Goal: Transaction & Acquisition: Purchase product/service

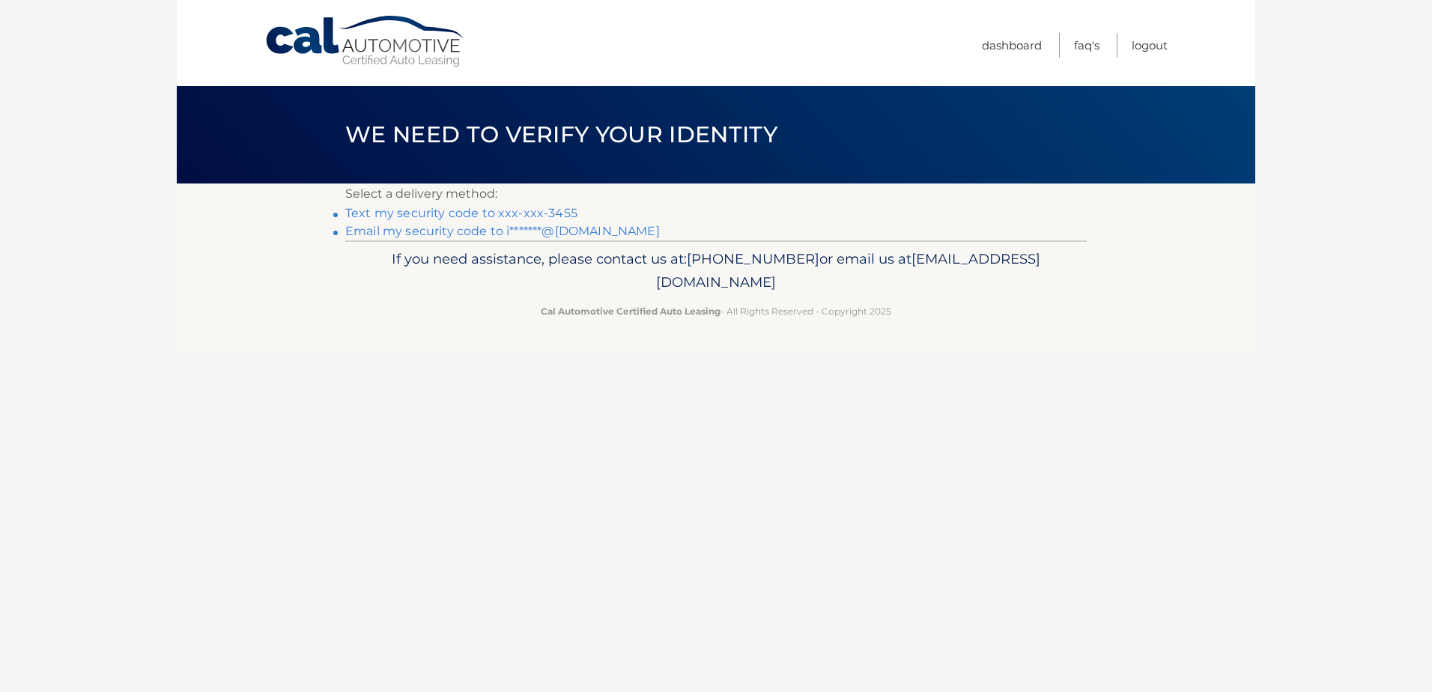
click at [517, 212] on link "Text my security code to xxx-xxx-3455" at bounding box center [461, 213] width 232 height 14
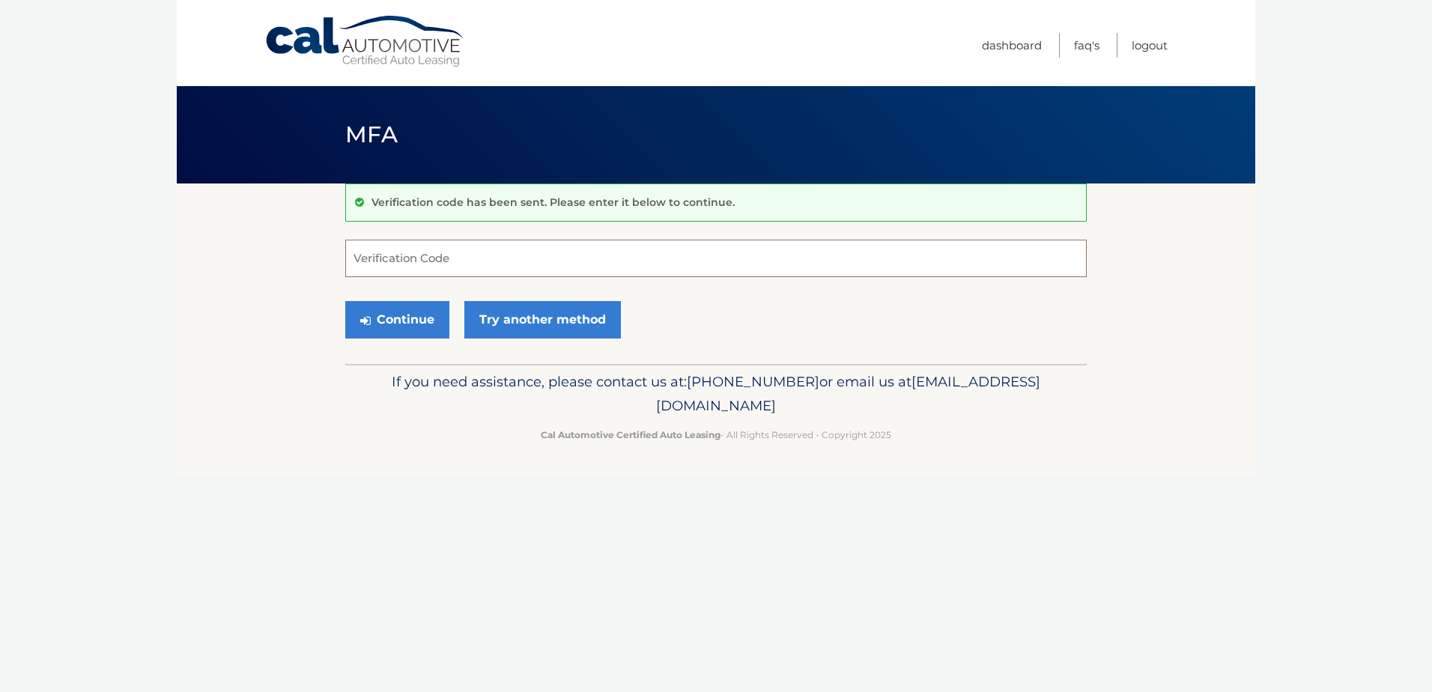
click at [451, 260] on input "Verification Code" at bounding box center [715, 258] width 741 height 37
type input "357628"
click at [428, 316] on button "Continue" at bounding box center [397, 319] width 104 height 37
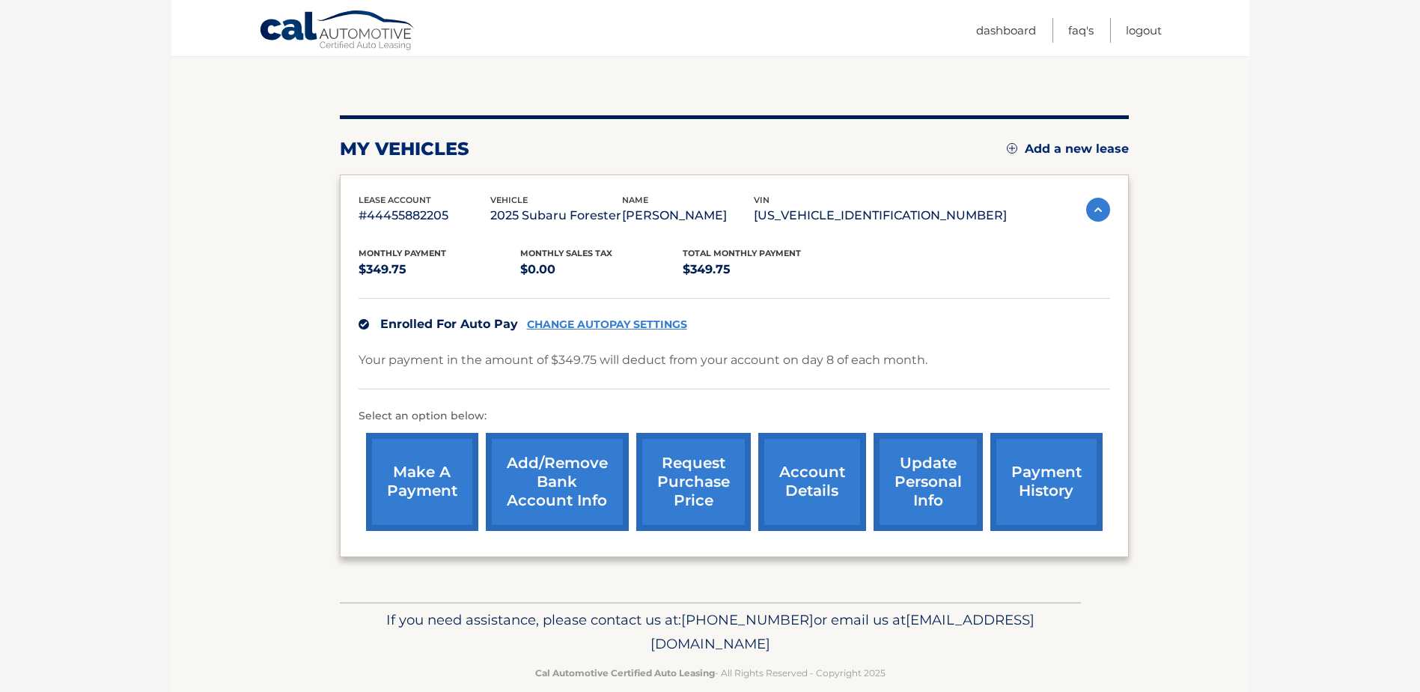
scroll to position [159, 0]
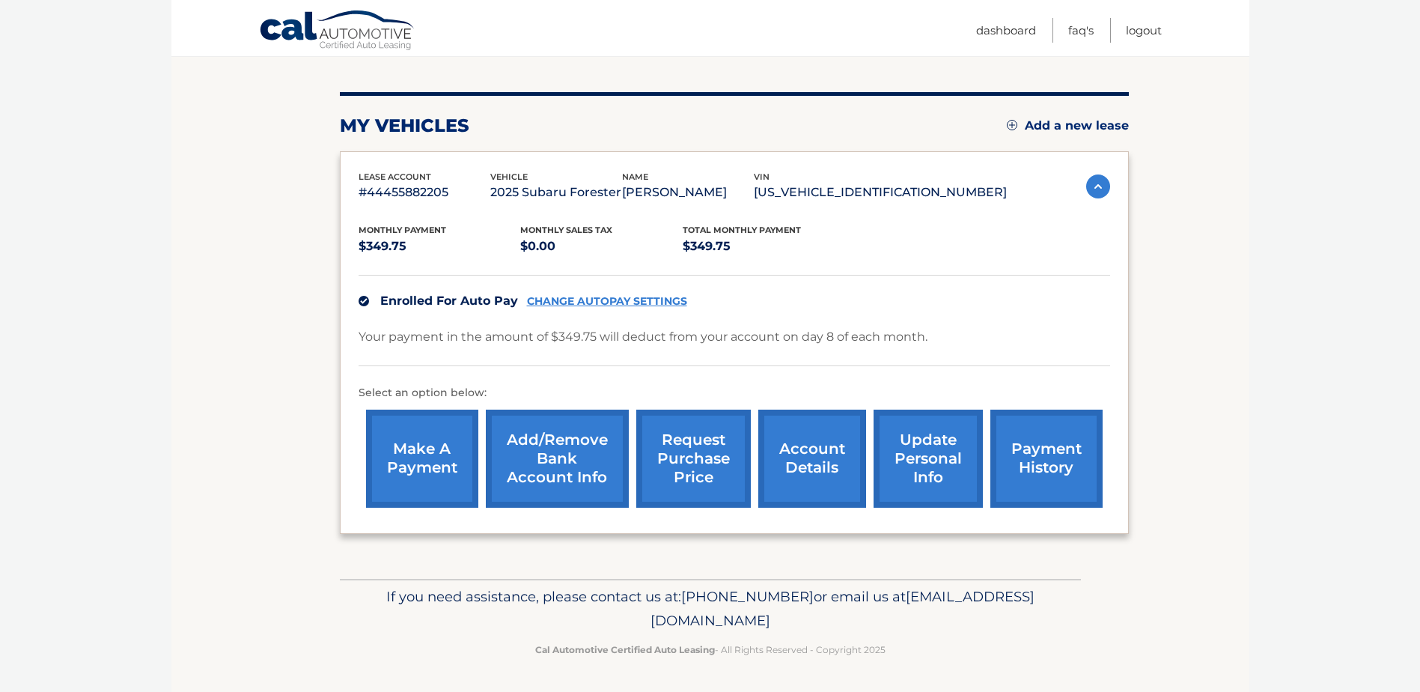
click at [825, 461] on link "account details" at bounding box center [812, 459] width 108 height 98
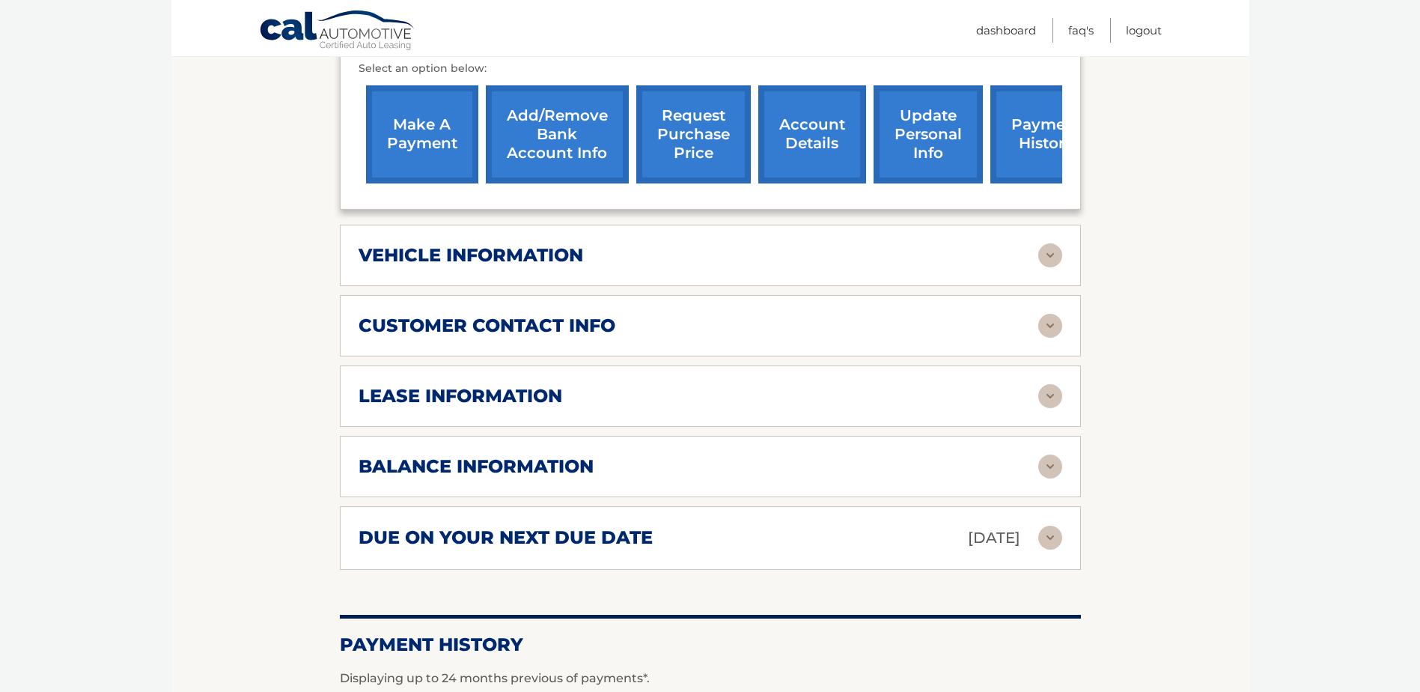
scroll to position [524, 0]
click at [1006, 132] on link "payment history" at bounding box center [1047, 134] width 112 height 98
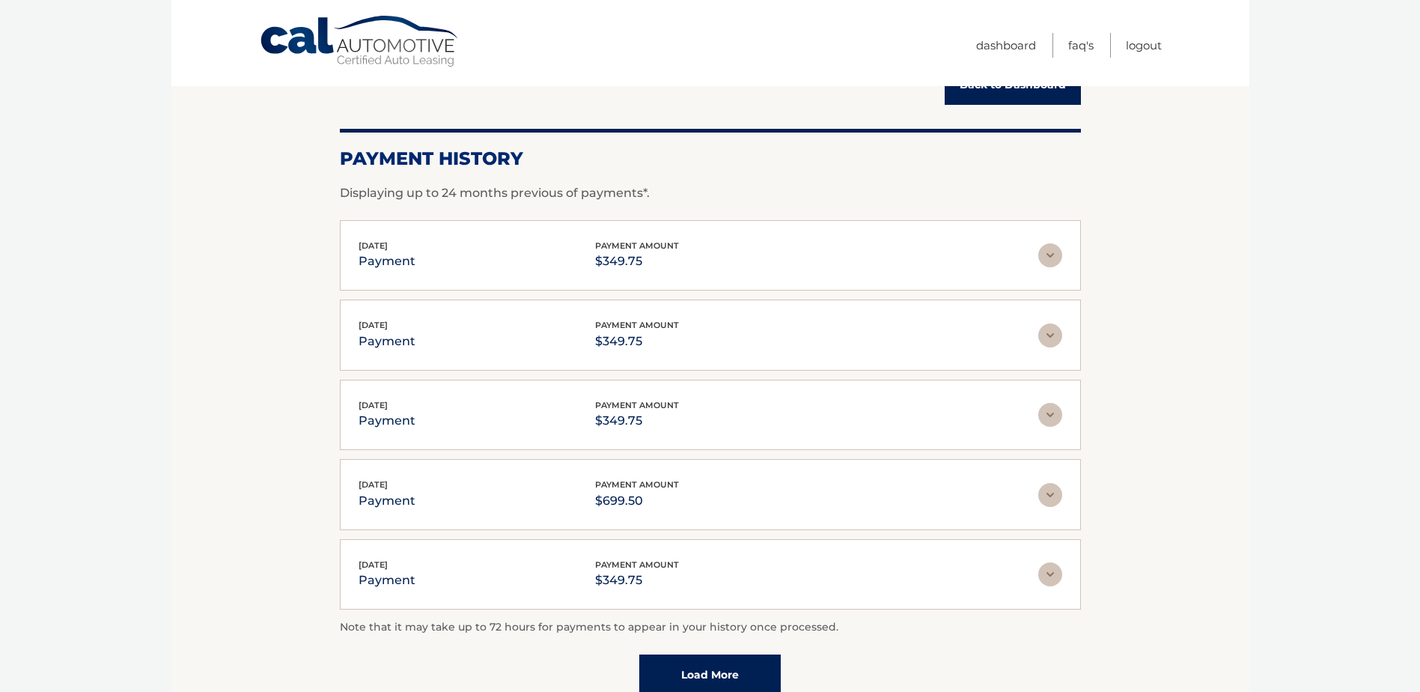
scroll to position [150, 0]
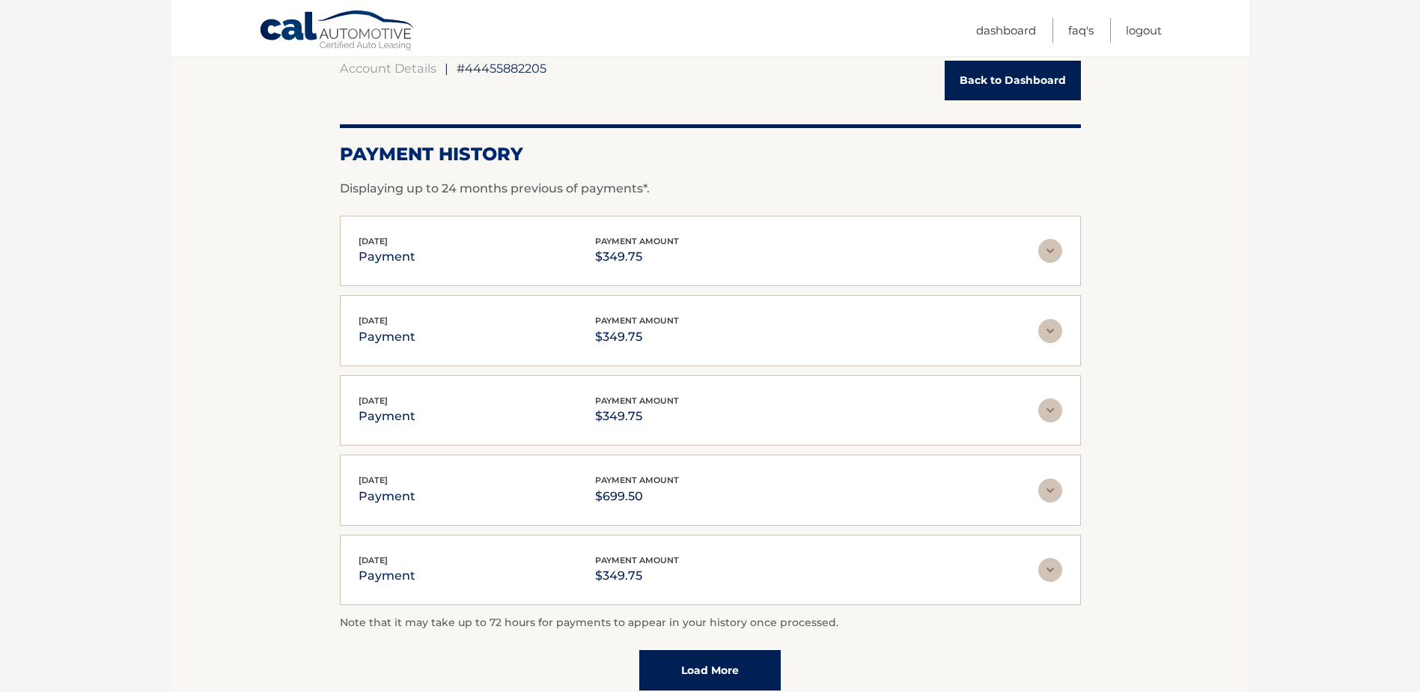
click at [987, 88] on link "Back to Dashboard" at bounding box center [1013, 81] width 136 height 40
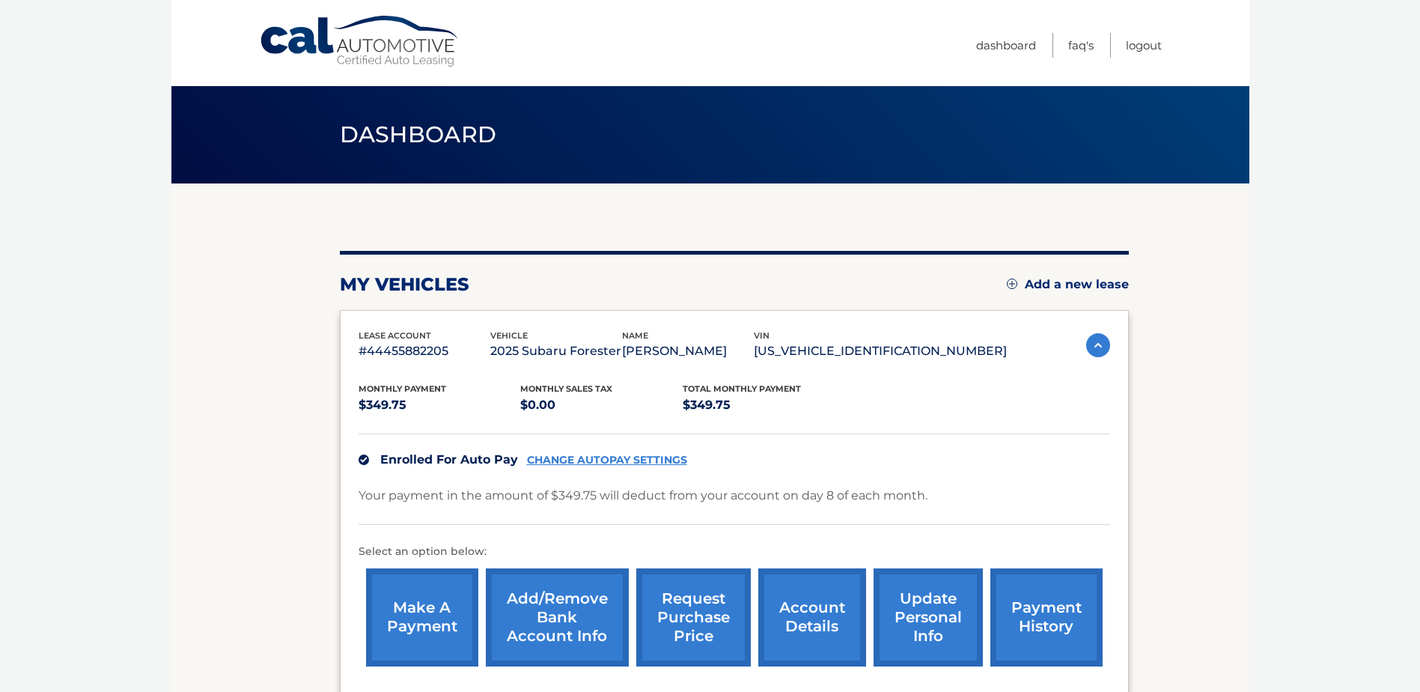
click at [448, 632] on link "make a payment" at bounding box center [422, 617] width 112 height 98
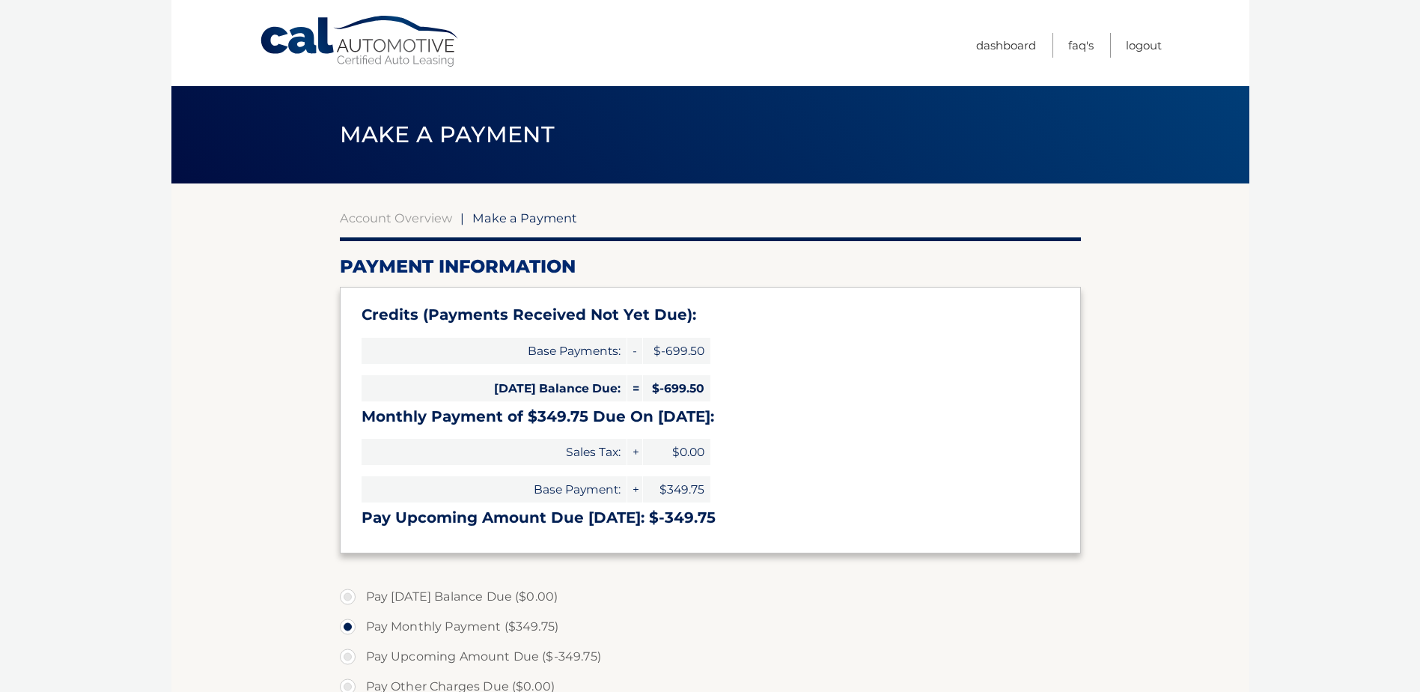
select select "MzRjODRhYTgtY2VmYi00NzM5LTgyZWYtYjdhN2FmODRmMTNm"
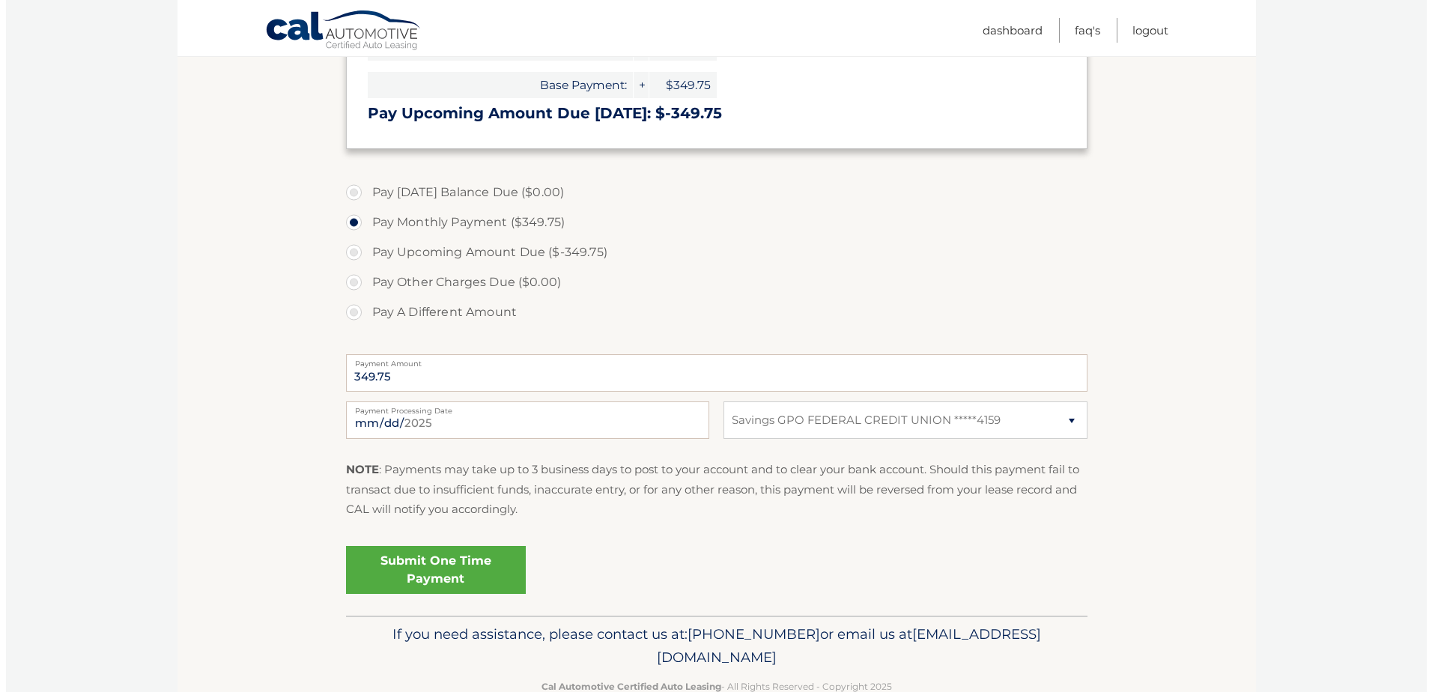
scroll to position [442, 0]
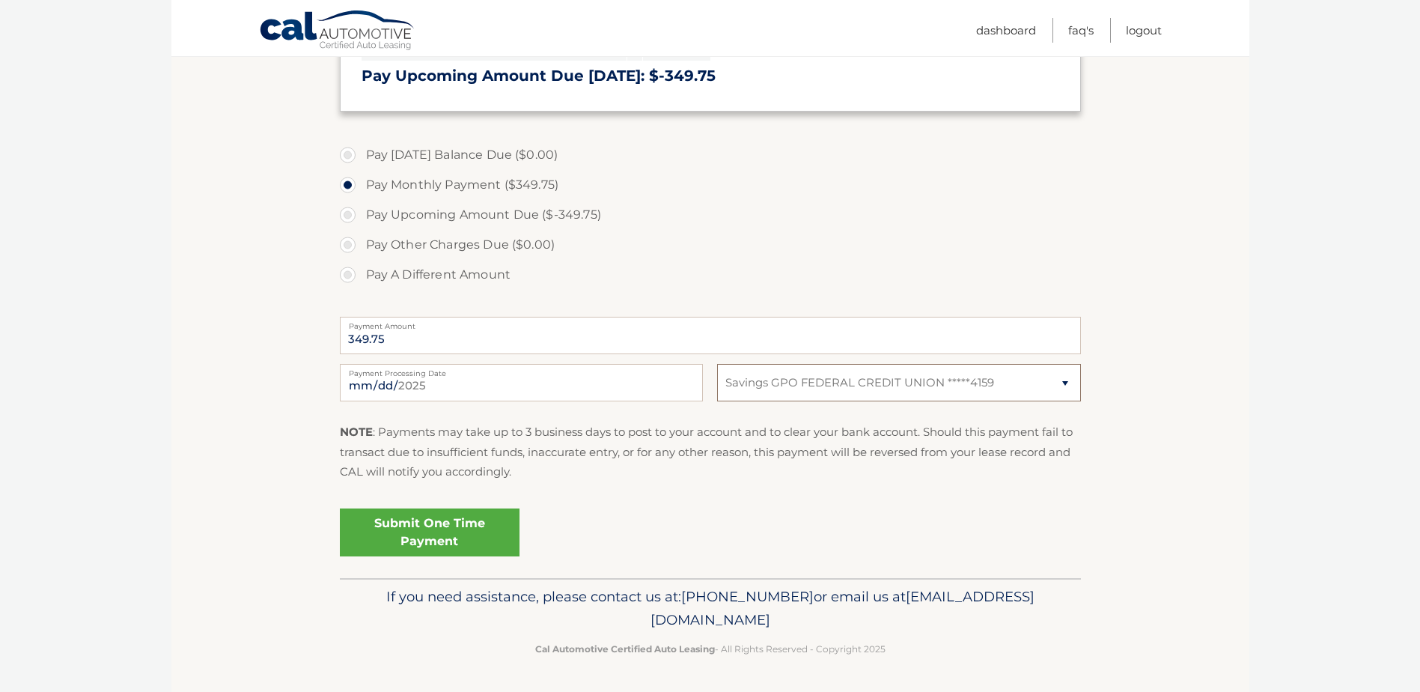
click at [1067, 380] on select "Select Bank Account Savings GPO FEDERAL CREDIT UNION *****4159" at bounding box center [898, 382] width 363 height 37
click at [463, 528] on link "Submit One Time Payment" at bounding box center [430, 532] width 180 height 48
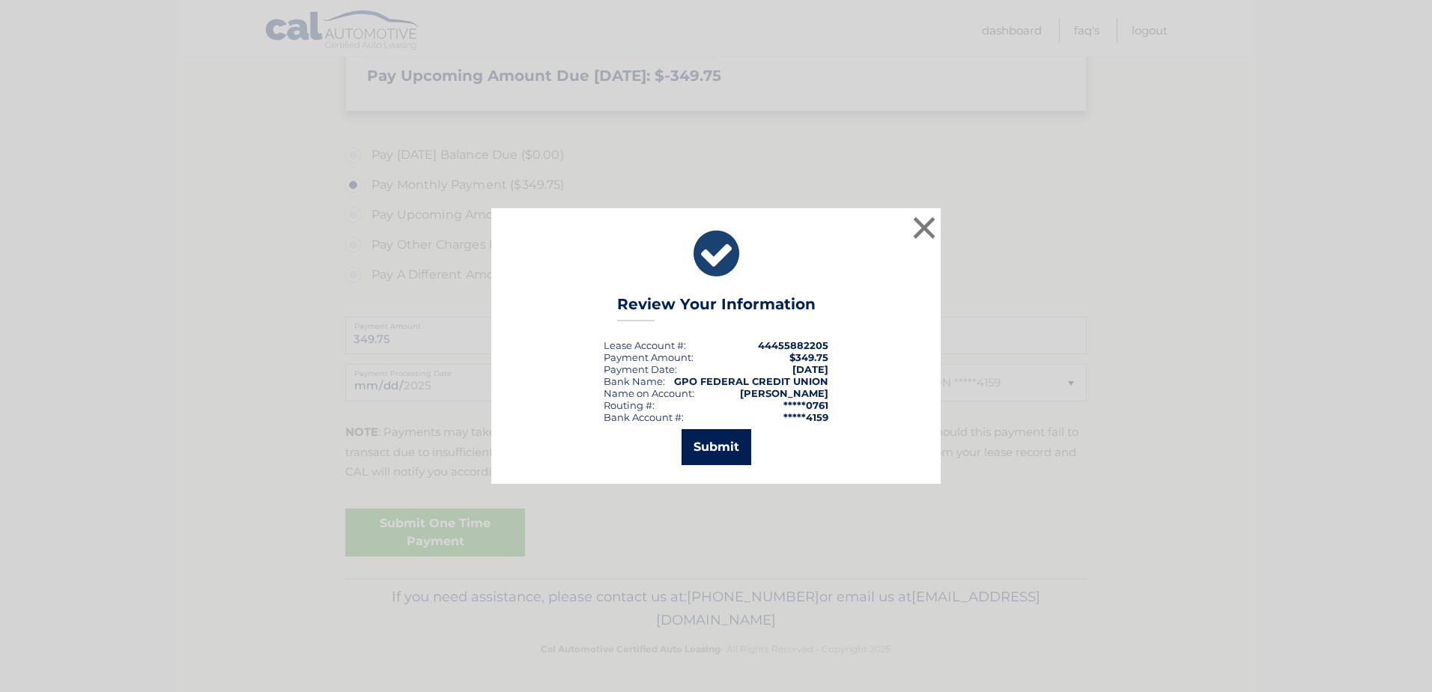
click at [734, 448] on button "Submit" at bounding box center [716, 447] width 70 height 36
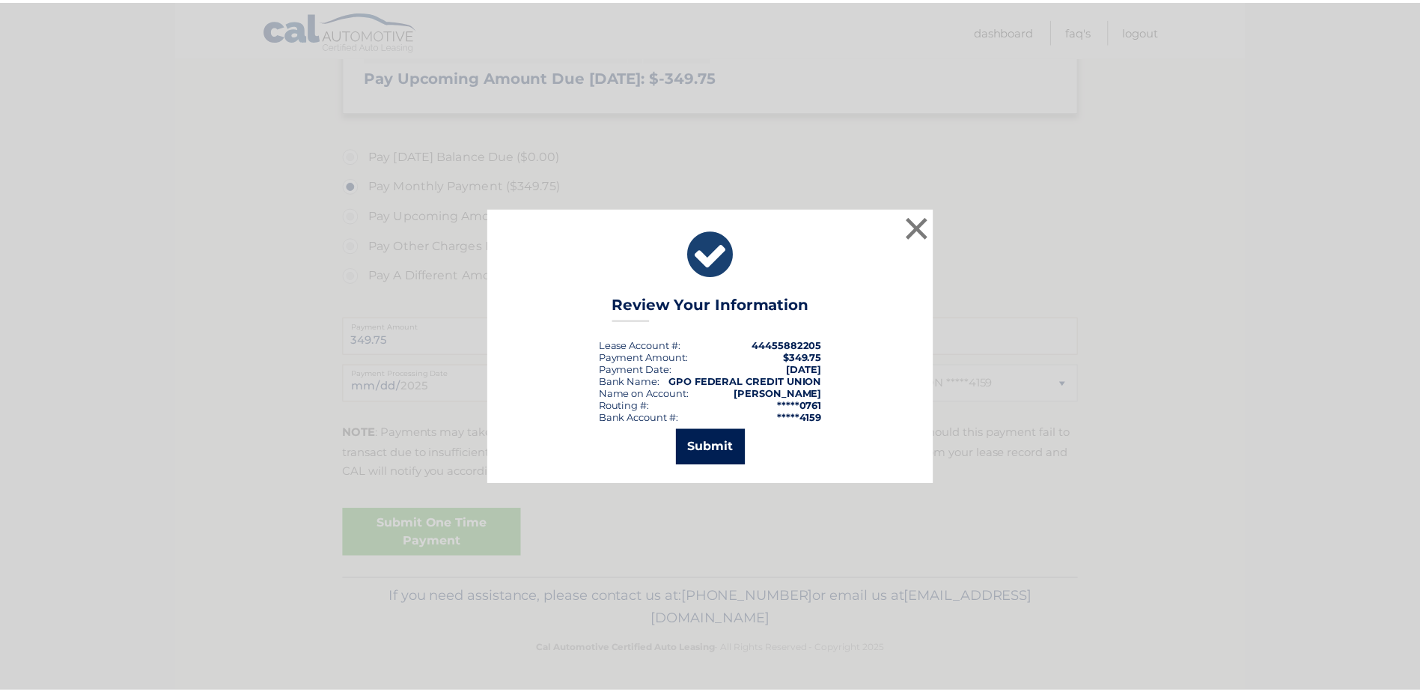
scroll to position [388, 0]
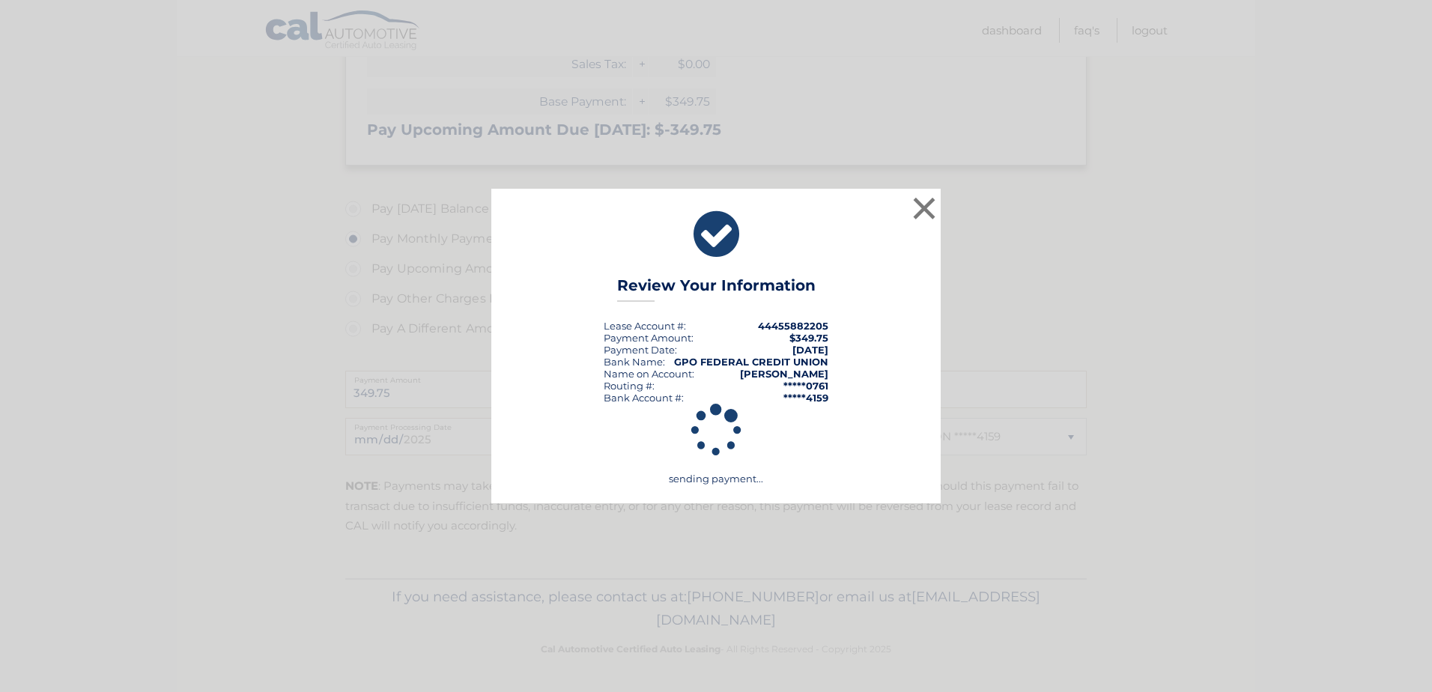
drag, startPoint x: 734, startPoint y: 448, endPoint x: 1052, endPoint y: 392, distance: 323.2
drag, startPoint x: 1052, startPoint y: 392, endPoint x: 1035, endPoint y: 359, distance: 36.8
click at [1035, 358] on div "× Review Your Information Lease Account #: 44455882205 Payment Amount: $349.75 …" at bounding box center [716, 346] width 1420 height 314
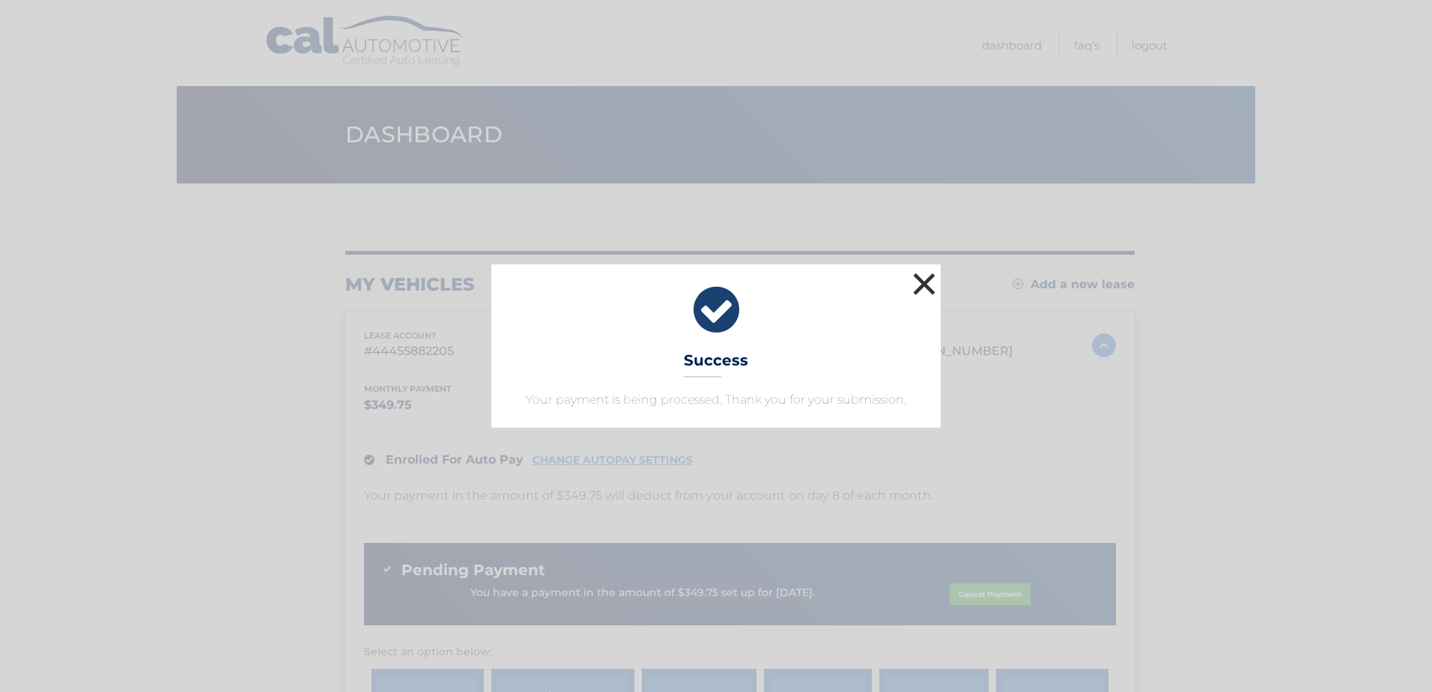
click at [927, 282] on button "×" at bounding box center [924, 284] width 30 height 30
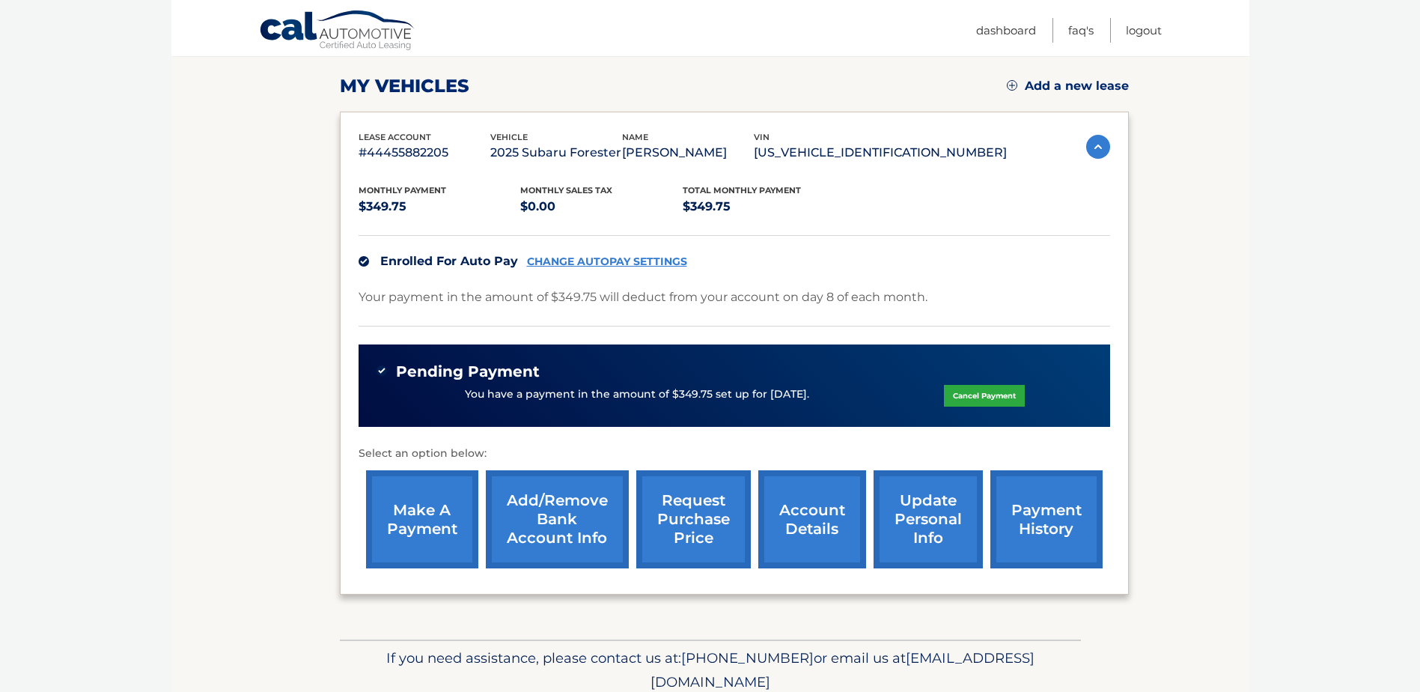
scroll to position [260, 0]
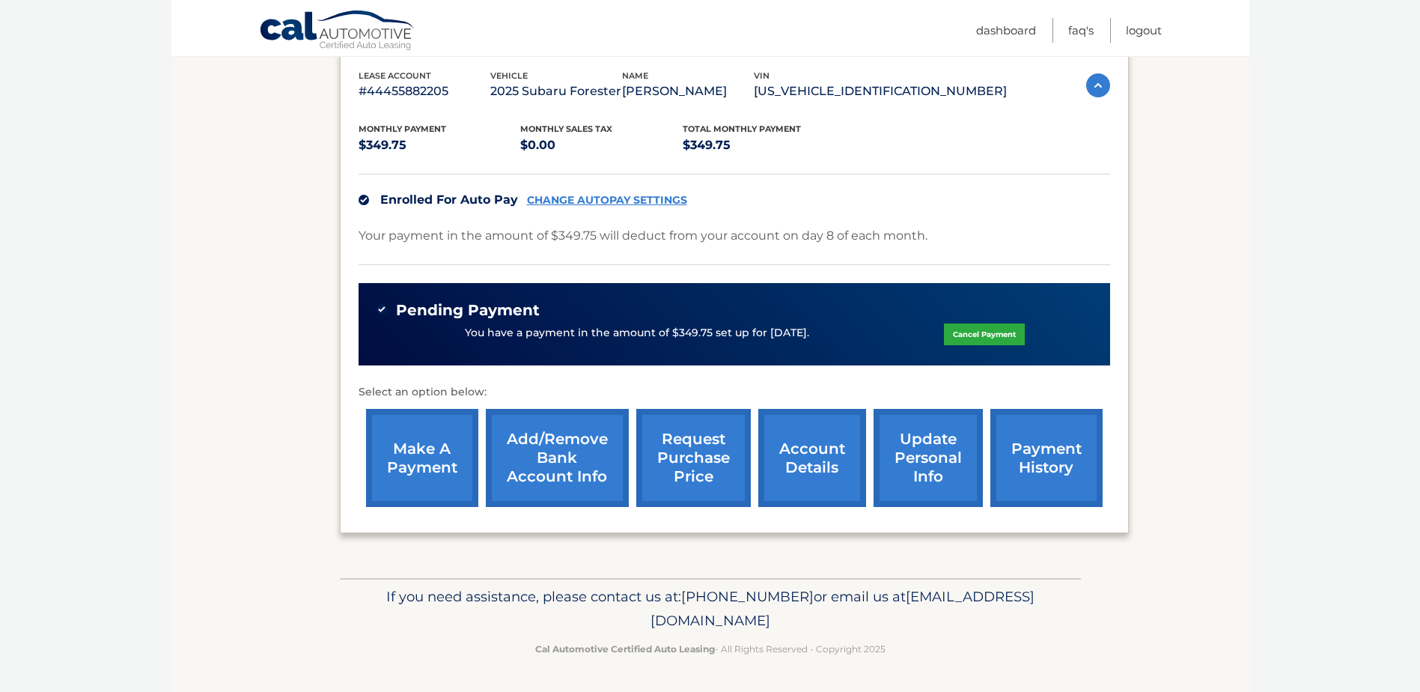
click at [1026, 453] on link "payment history" at bounding box center [1047, 458] width 112 height 98
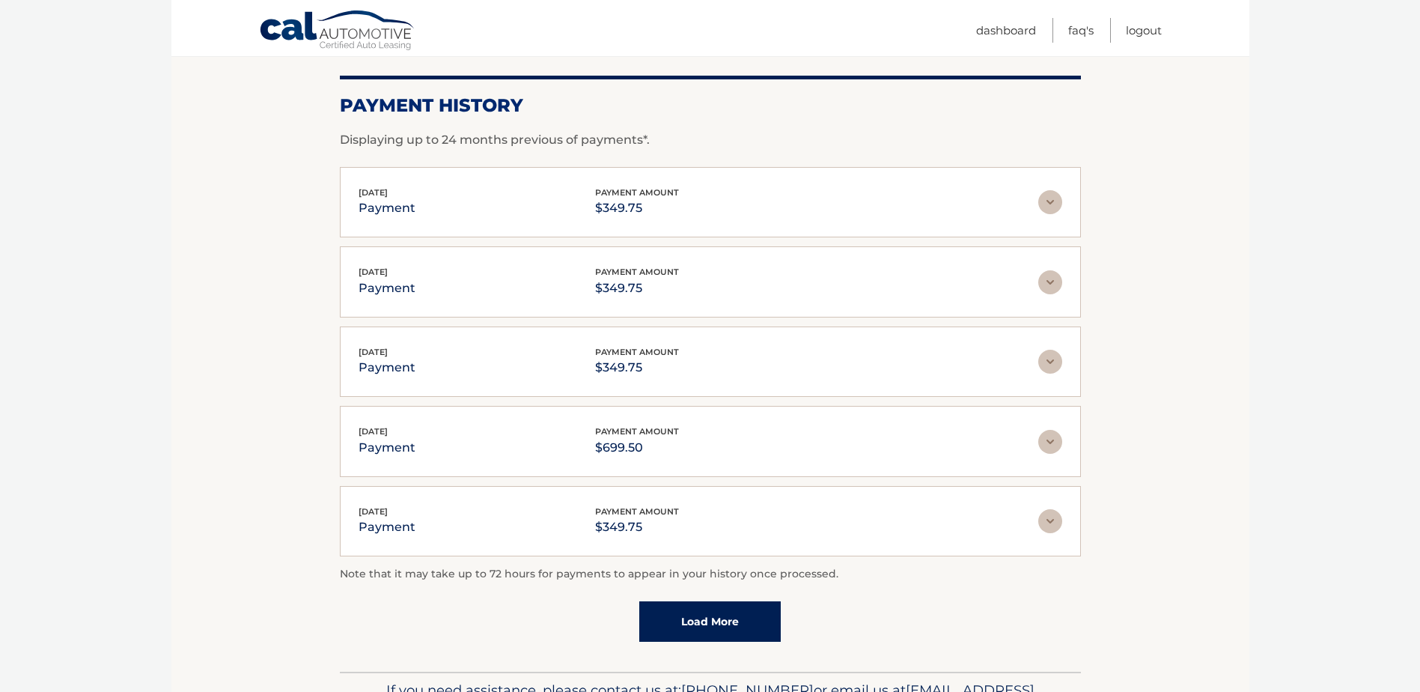
scroll to position [225, 0]
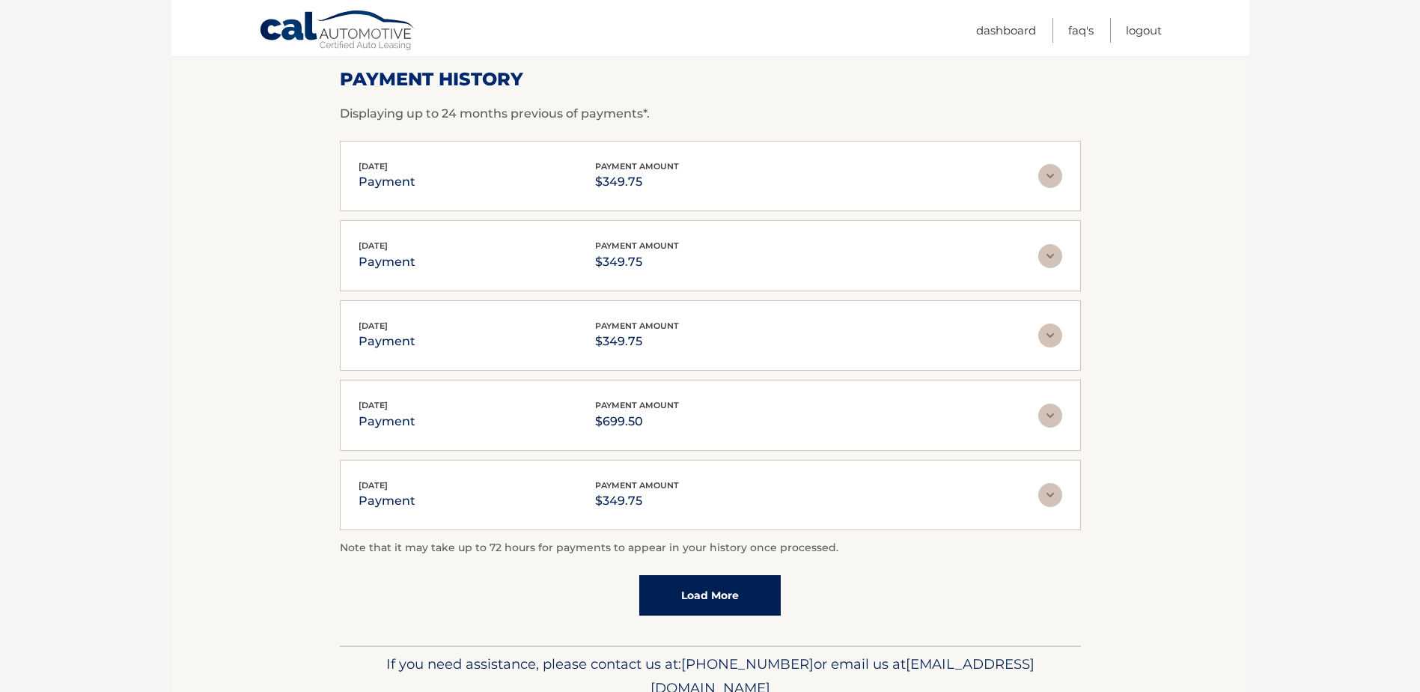
click at [698, 593] on link "Load More" at bounding box center [710, 595] width 142 height 40
click at [0, 0] on div "Apr 08, 2025 payment payment amount $349.75 Late Charges $0.00 Miscelleneous Ch…" at bounding box center [0, 0] width 0 height 0
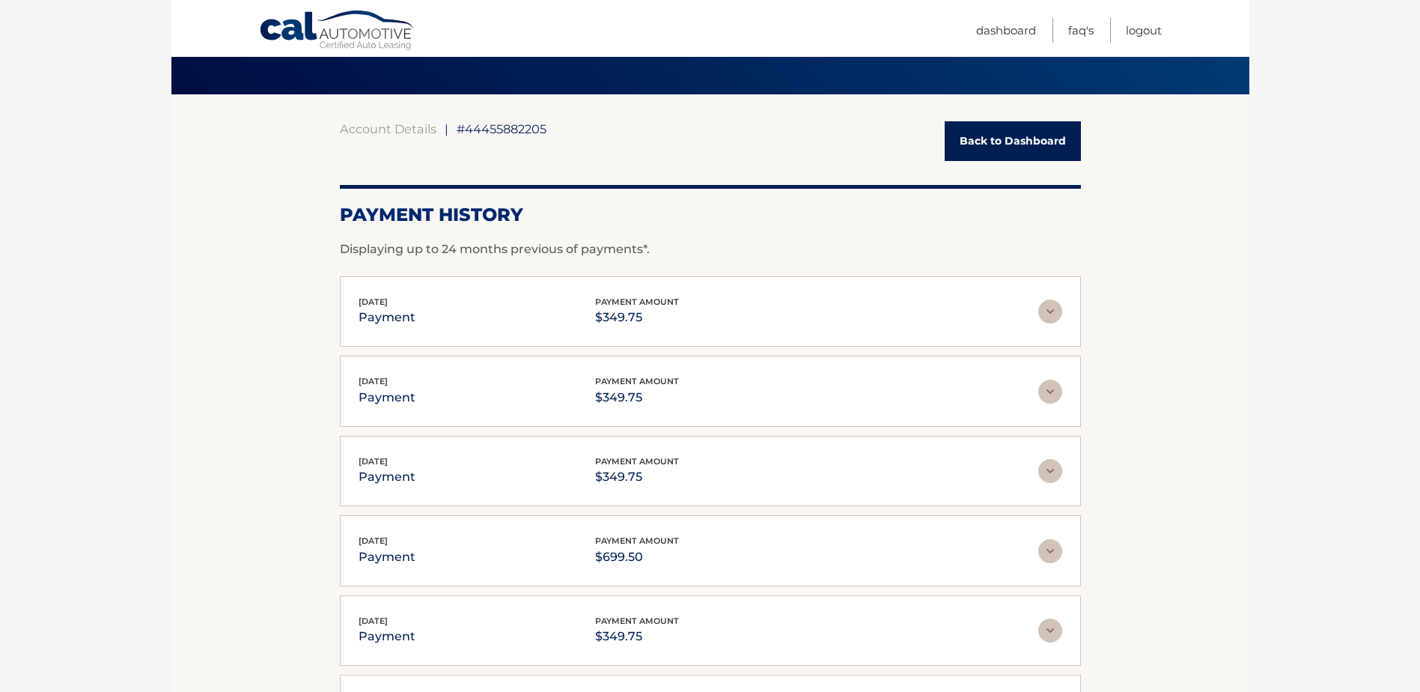
scroll to position [0, 0]
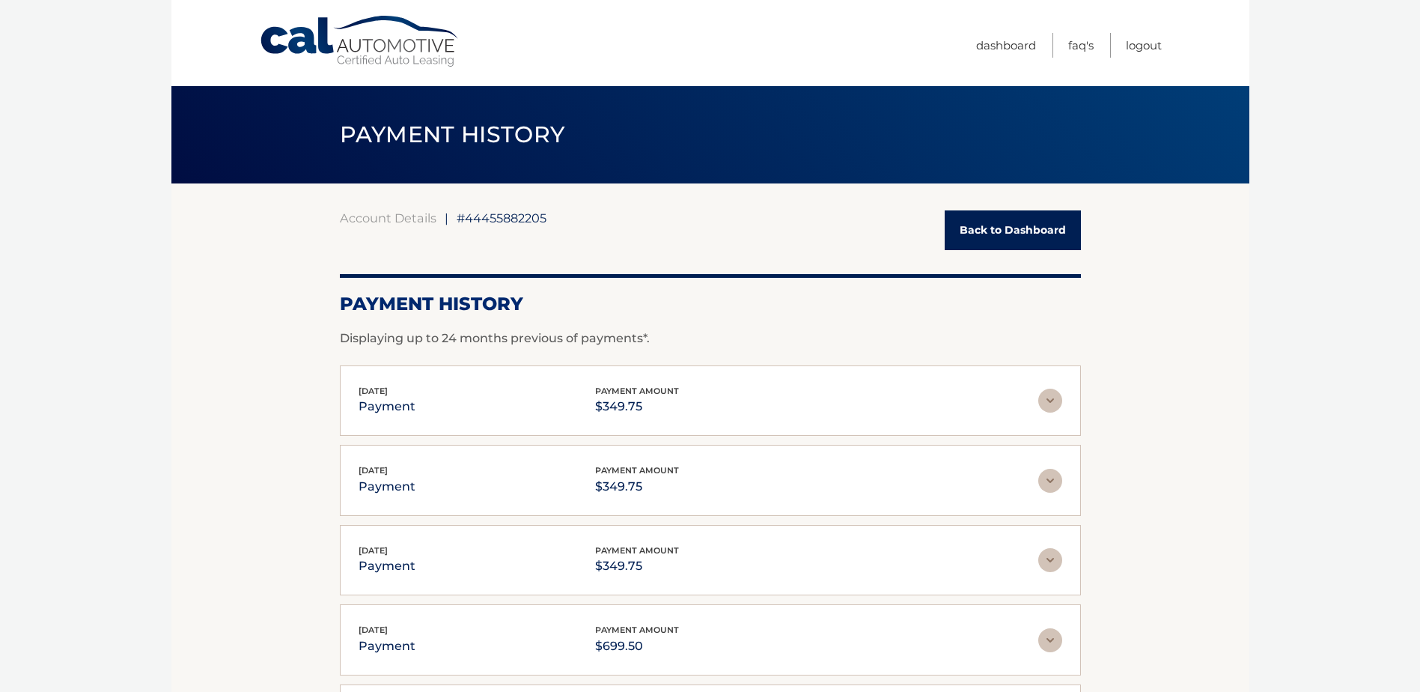
click at [983, 234] on link "Back to Dashboard" at bounding box center [1013, 230] width 136 height 40
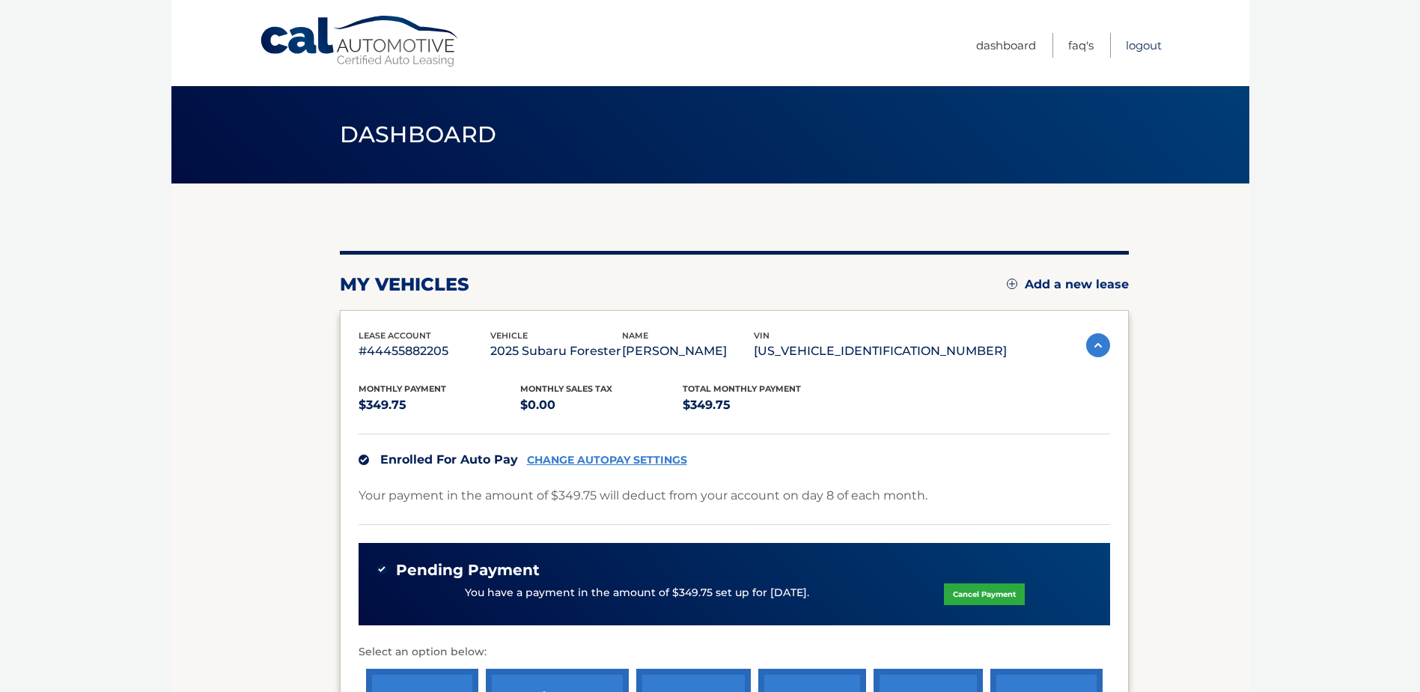
click at [1134, 52] on link "Logout" at bounding box center [1144, 45] width 36 height 25
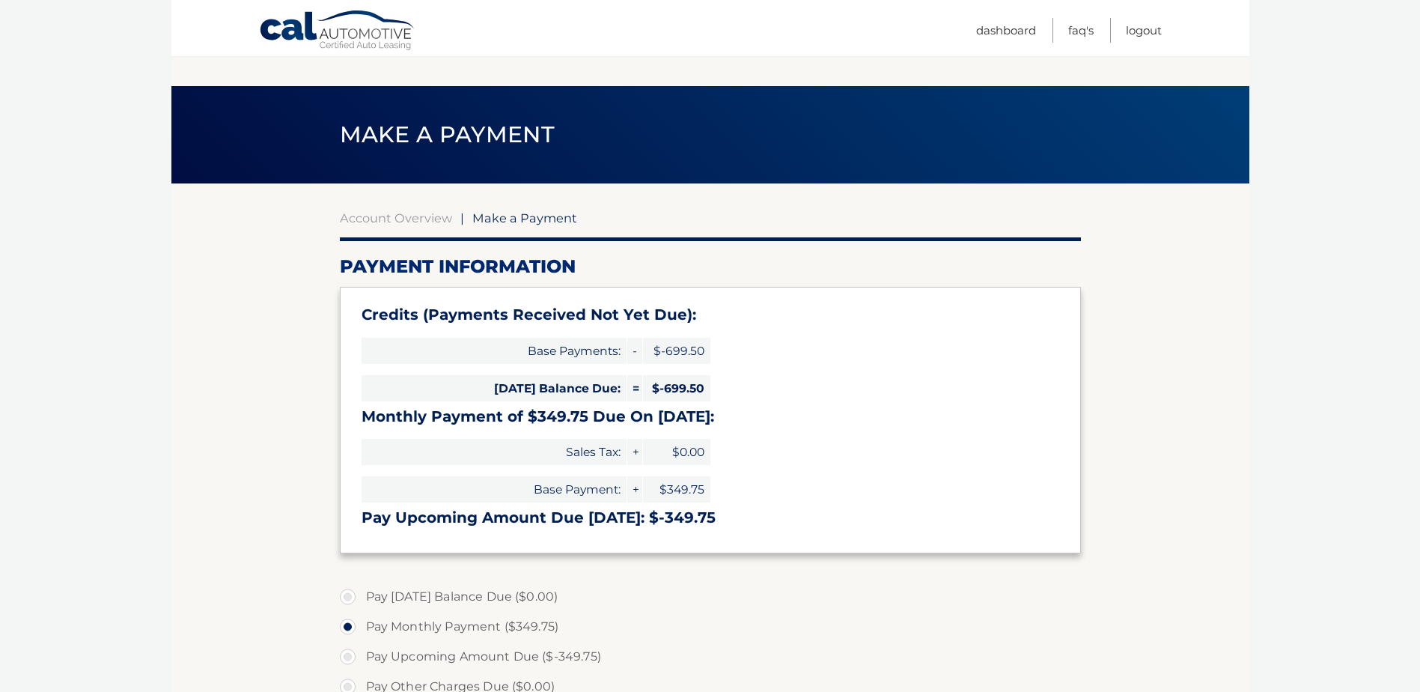
select select "MzRjODRhYTgtY2VmYi00NzM5LTgyZWYtYjdhN2FmODRmMTNm"
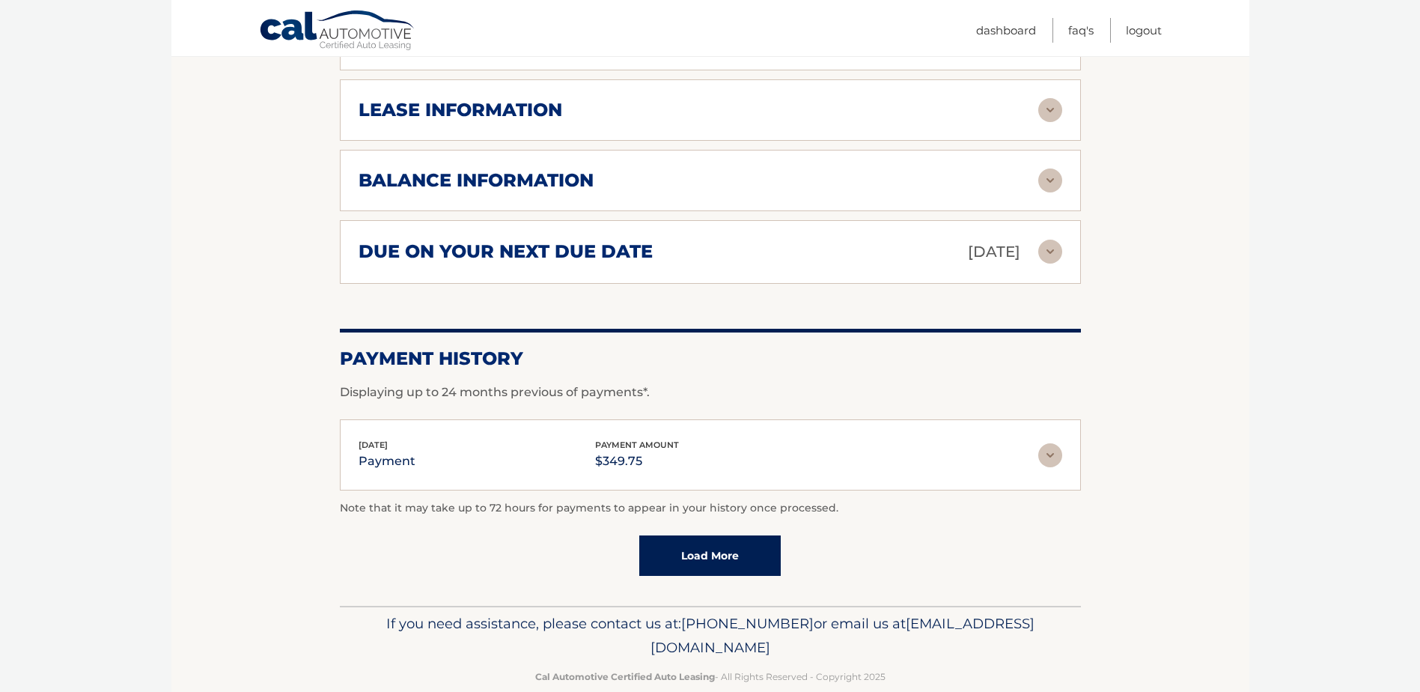
scroll to position [816, 0]
